Goal: Locate item on page

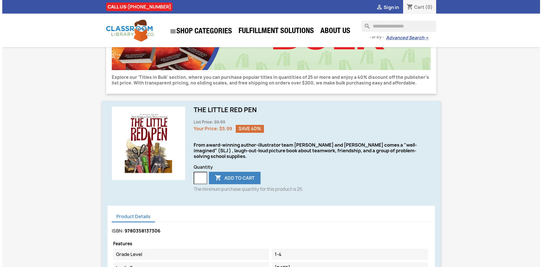
scroll to position [111, 0]
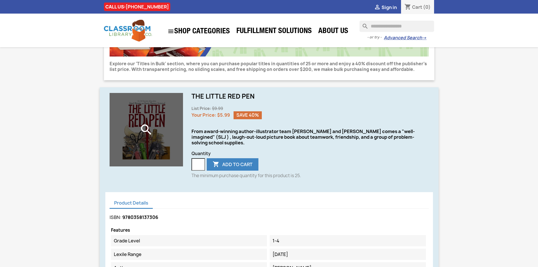
click at [157, 140] on div "search" at bounding box center [146, 129] width 73 height 73
click at [144, 130] on icon "search" at bounding box center [146, 129] width 14 height 14
click at [148, 130] on icon "search" at bounding box center [146, 129] width 14 height 14
